Goal: Information Seeking & Learning: Learn about a topic

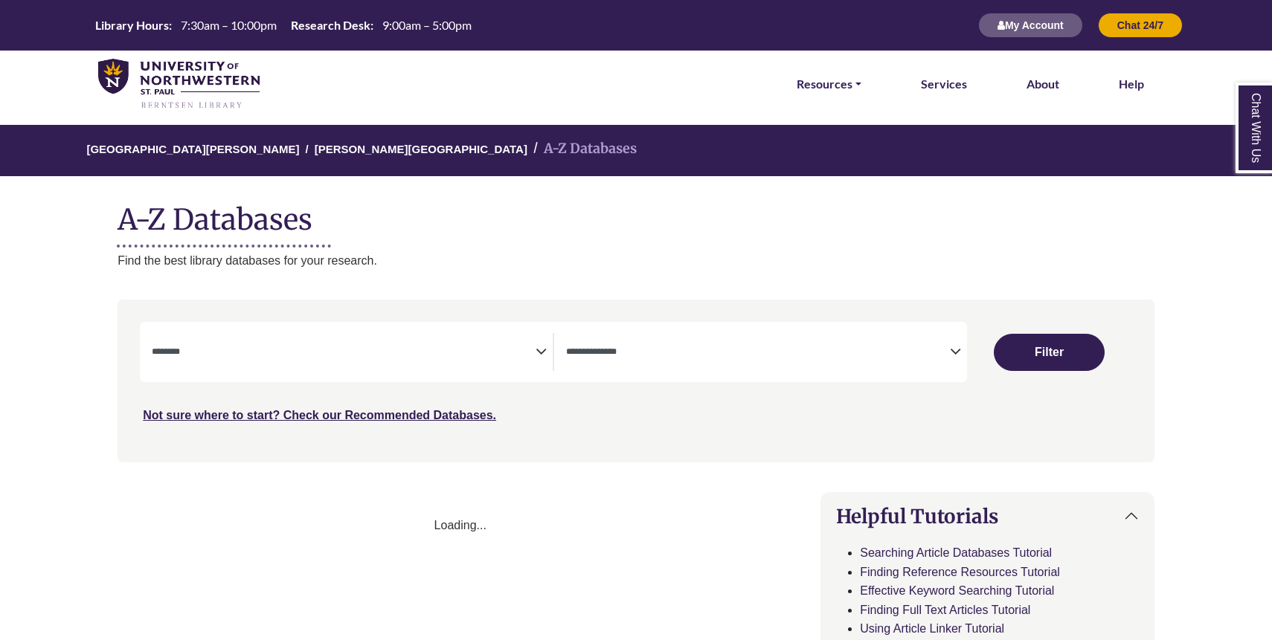
select select "Database Subject Filter"
select select "Database Types Filter"
select select "Database Subject Filter"
select select "Database Types Filter"
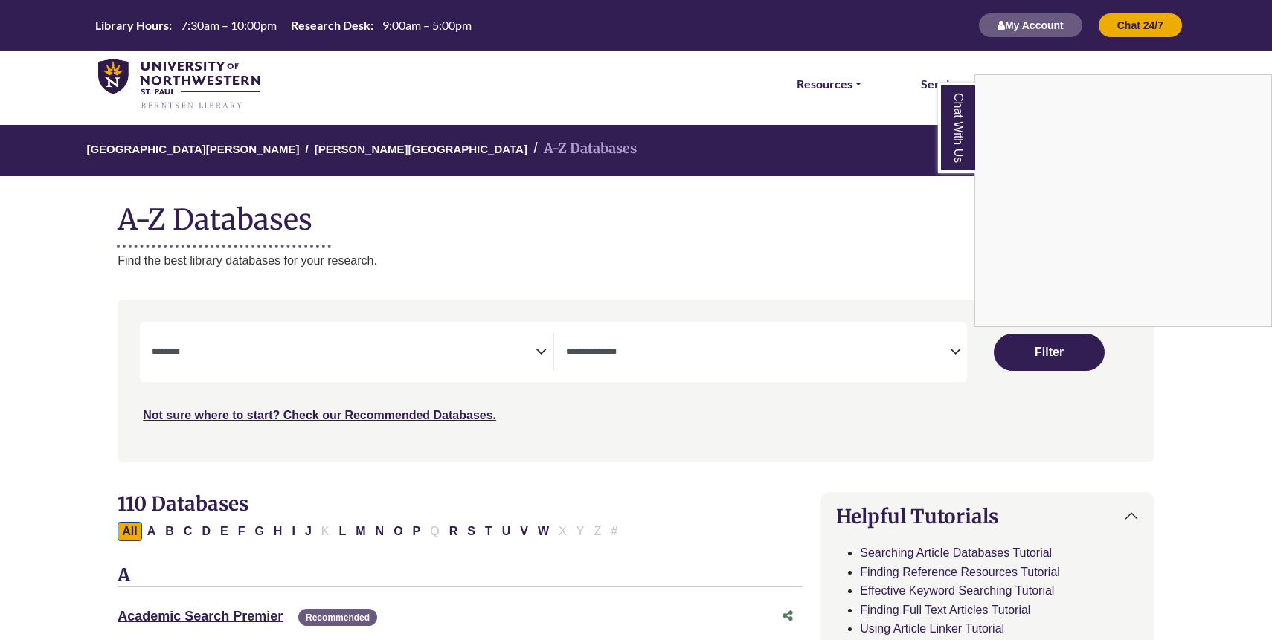
click at [313, 536] on div "Chat With Us" at bounding box center [636, 320] width 1272 height 640
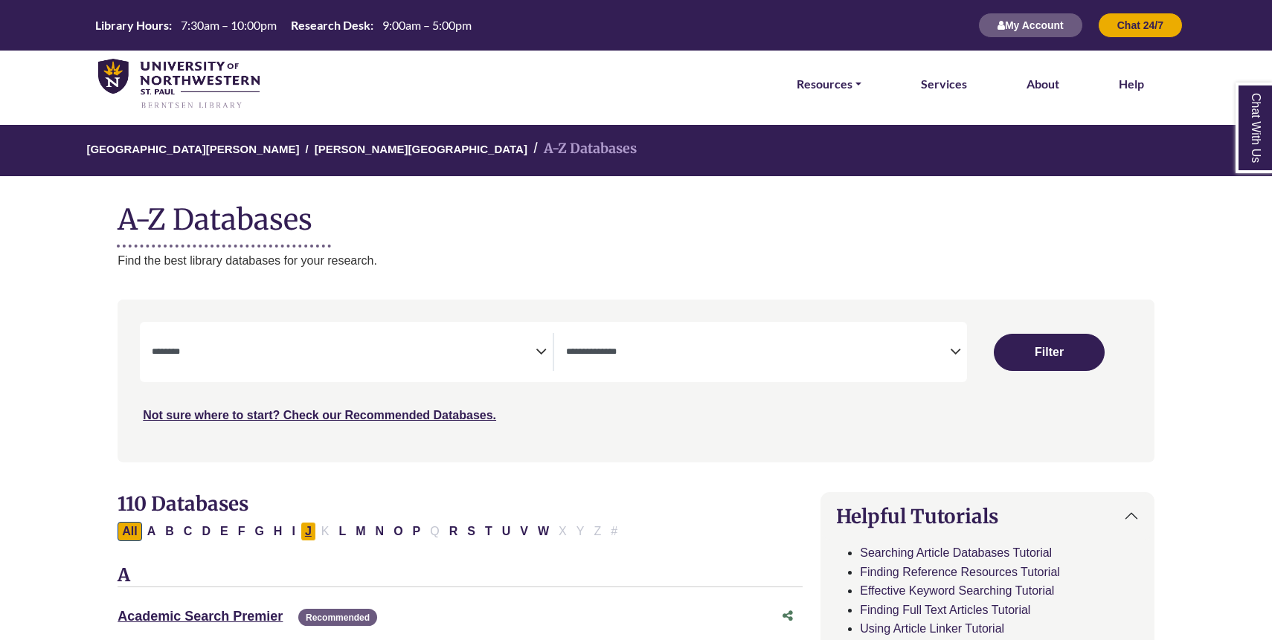
click at [311, 536] on button "J" at bounding box center [308, 531] width 16 height 19
select select "Database Subject Filter"
select select "Database Types Filter"
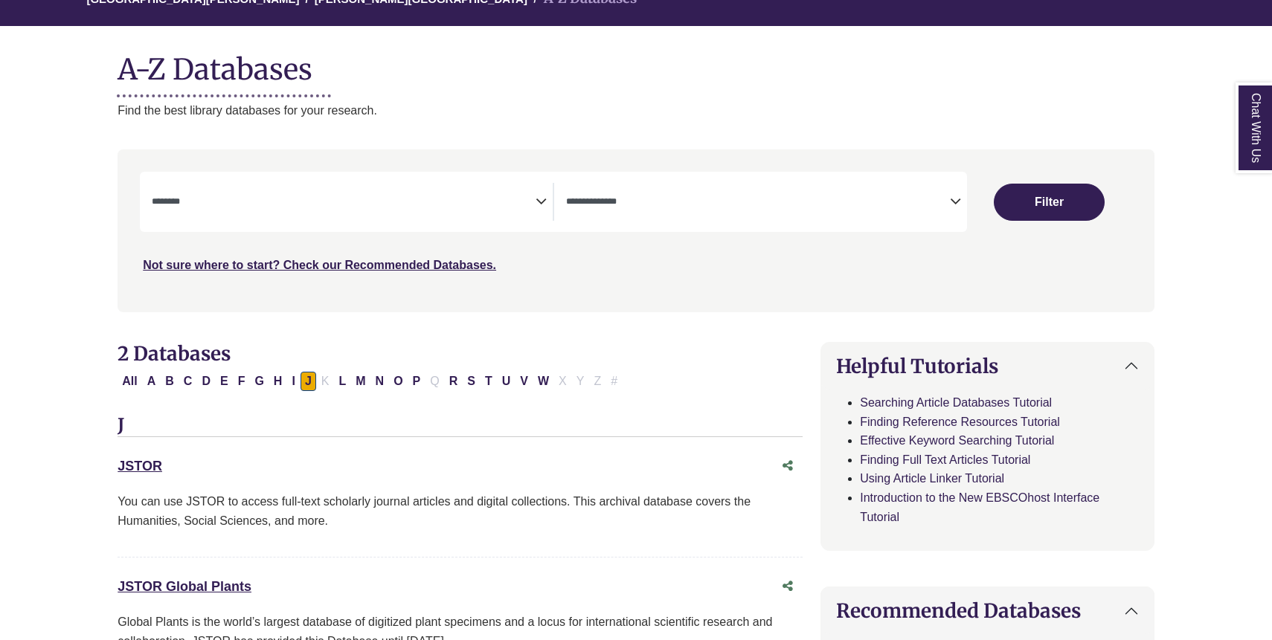
scroll to position [208, 0]
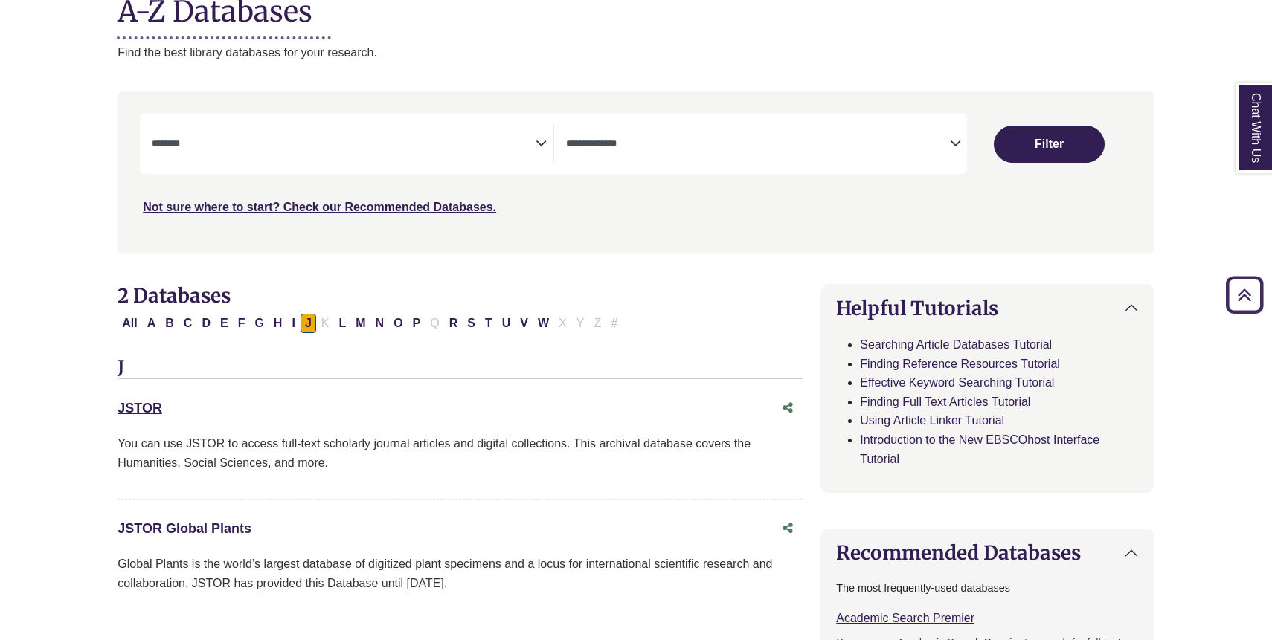
click at [202, 533] on link "JSTOR Global Plants This link opens in a new window" at bounding box center [185, 528] width 134 height 15
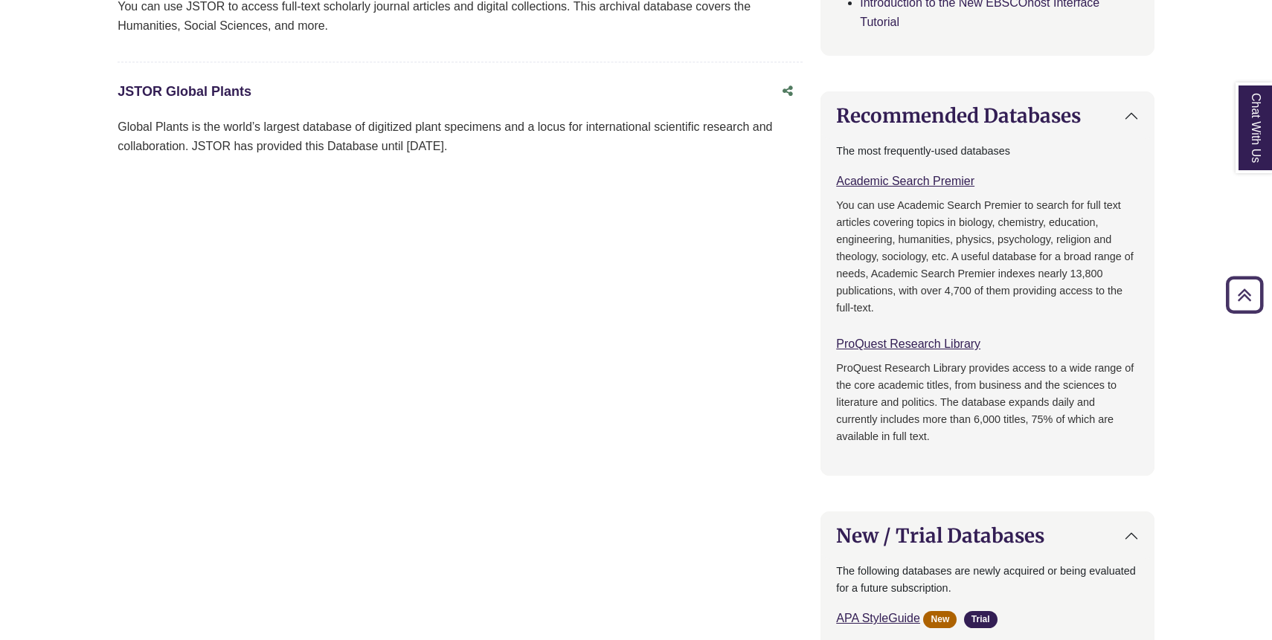
scroll to position [260, 0]
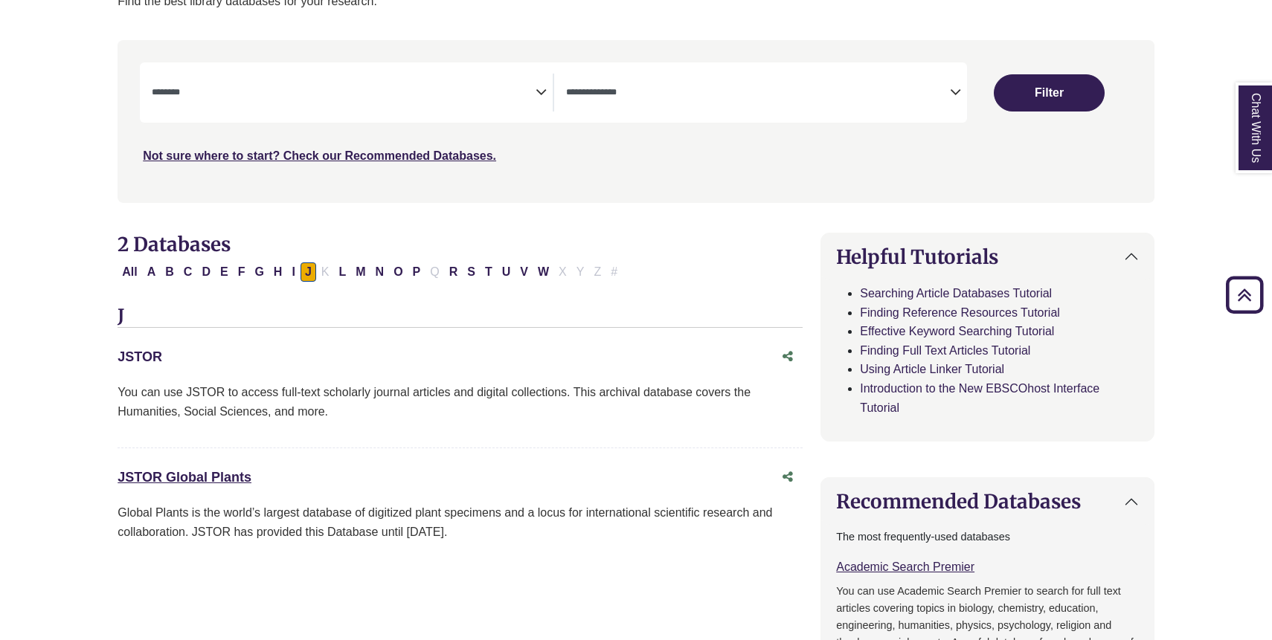
click at [147, 353] on link "JSTOR This link opens in a new window" at bounding box center [140, 357] width 45 height 15
